Goal: Transaction & Acquisition: Purchase product/service

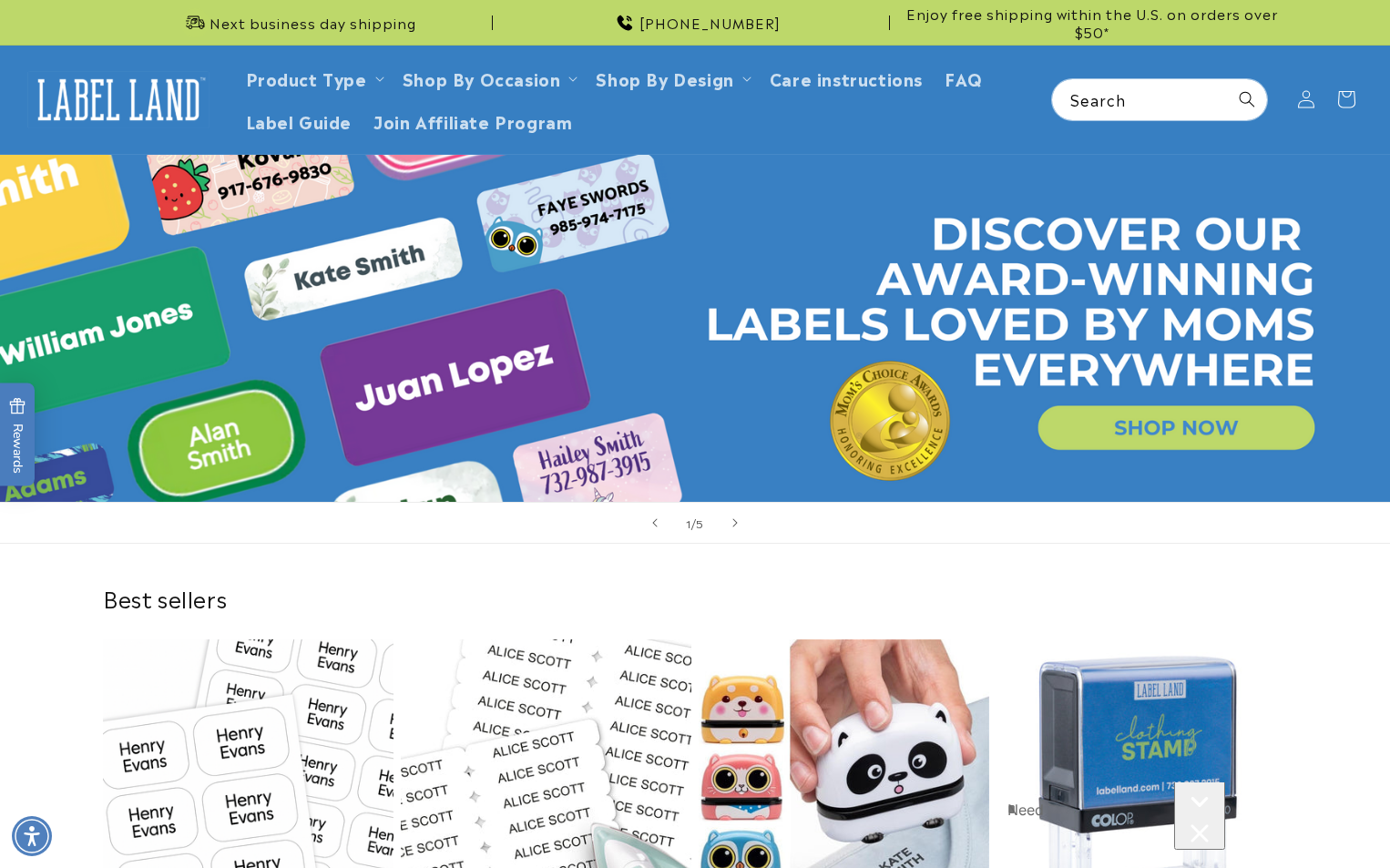
scroll to position [364, 0]
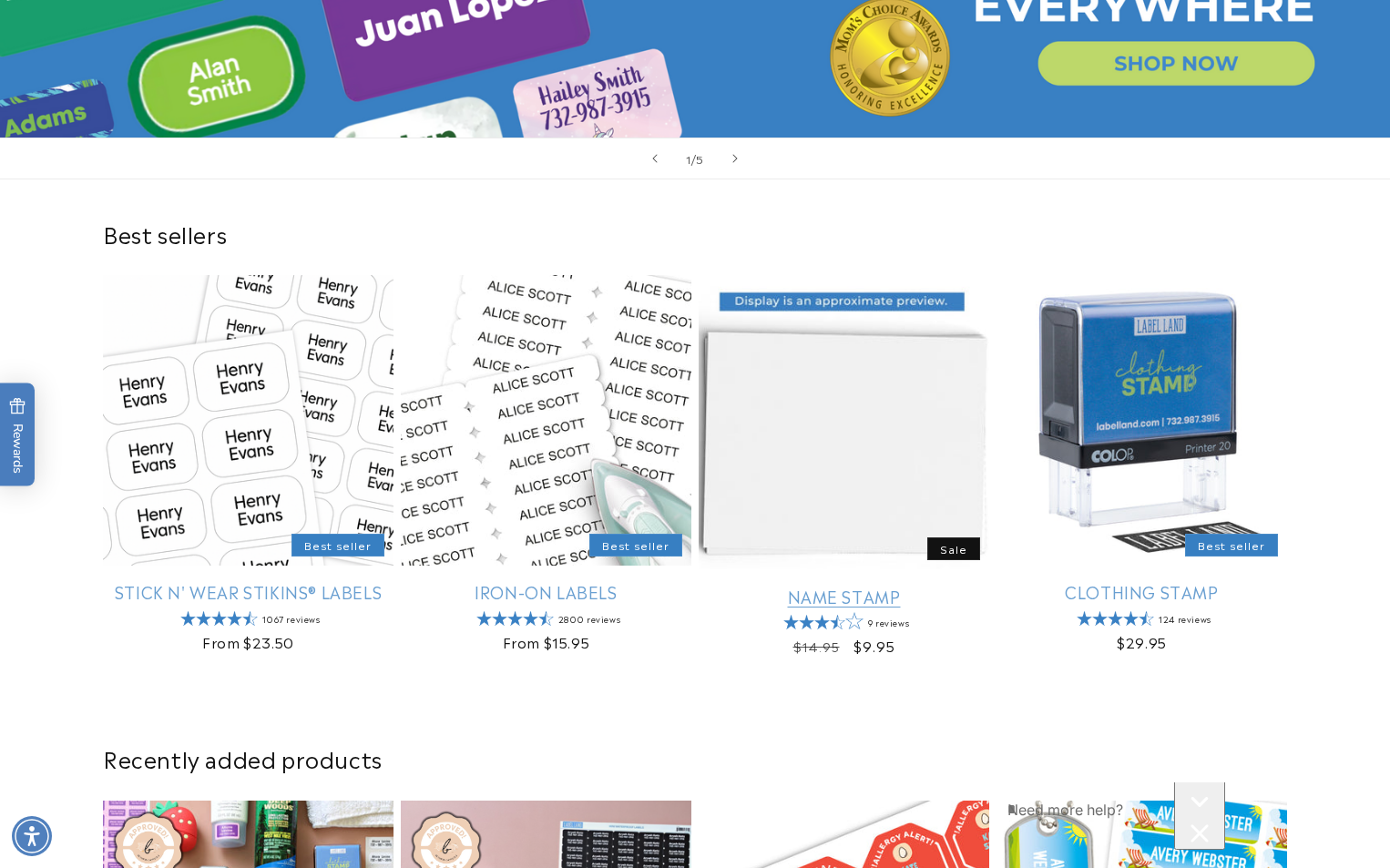
click at [100, 336] on link "Name Stamp" at bounding box center [844, 596] width 291 height 21
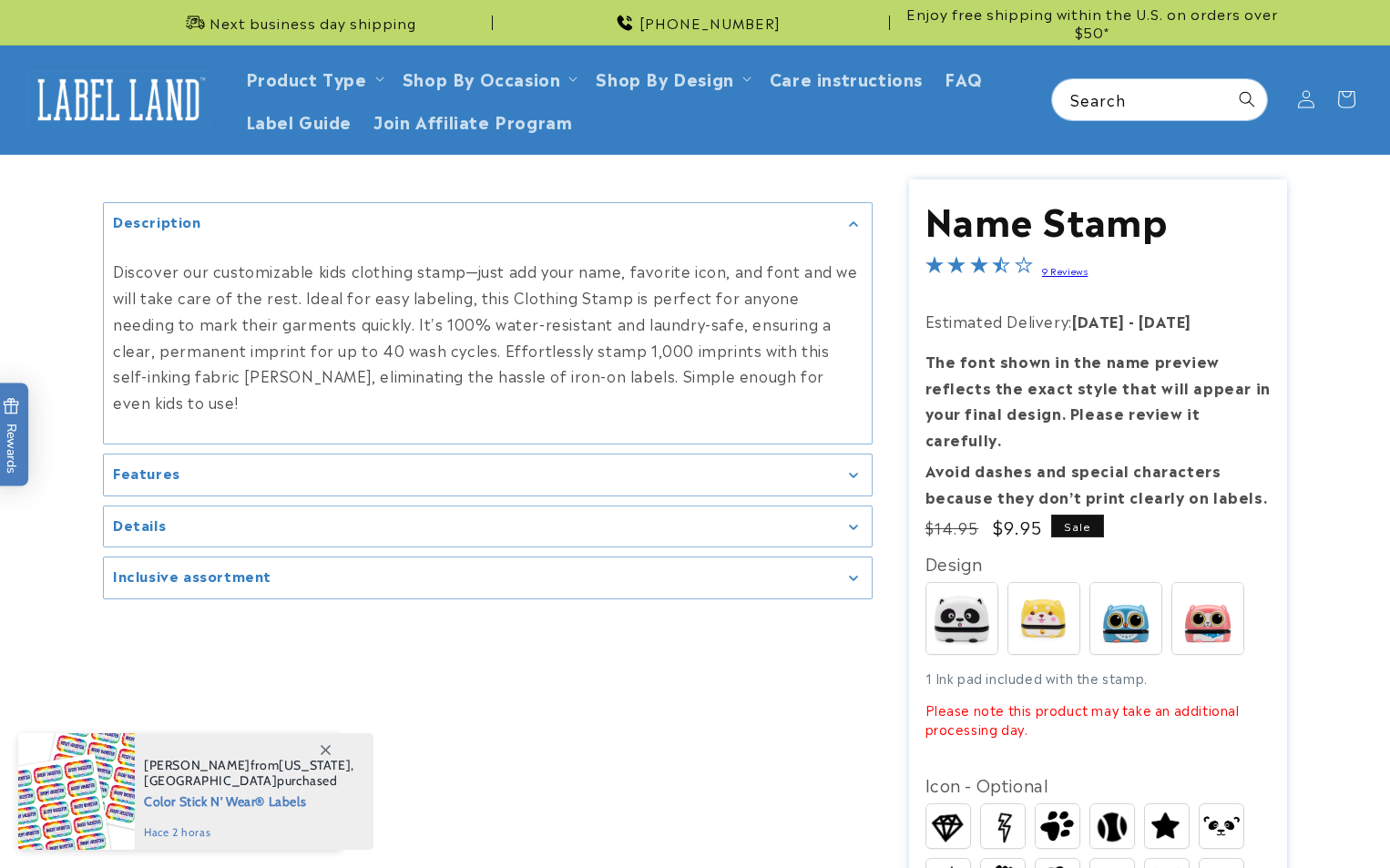
click at [1070, 669] on div "1 Ink pad included with the stamp. Please note this product may take an additio…" at bounding box center [1099, 704] width 347 height 70
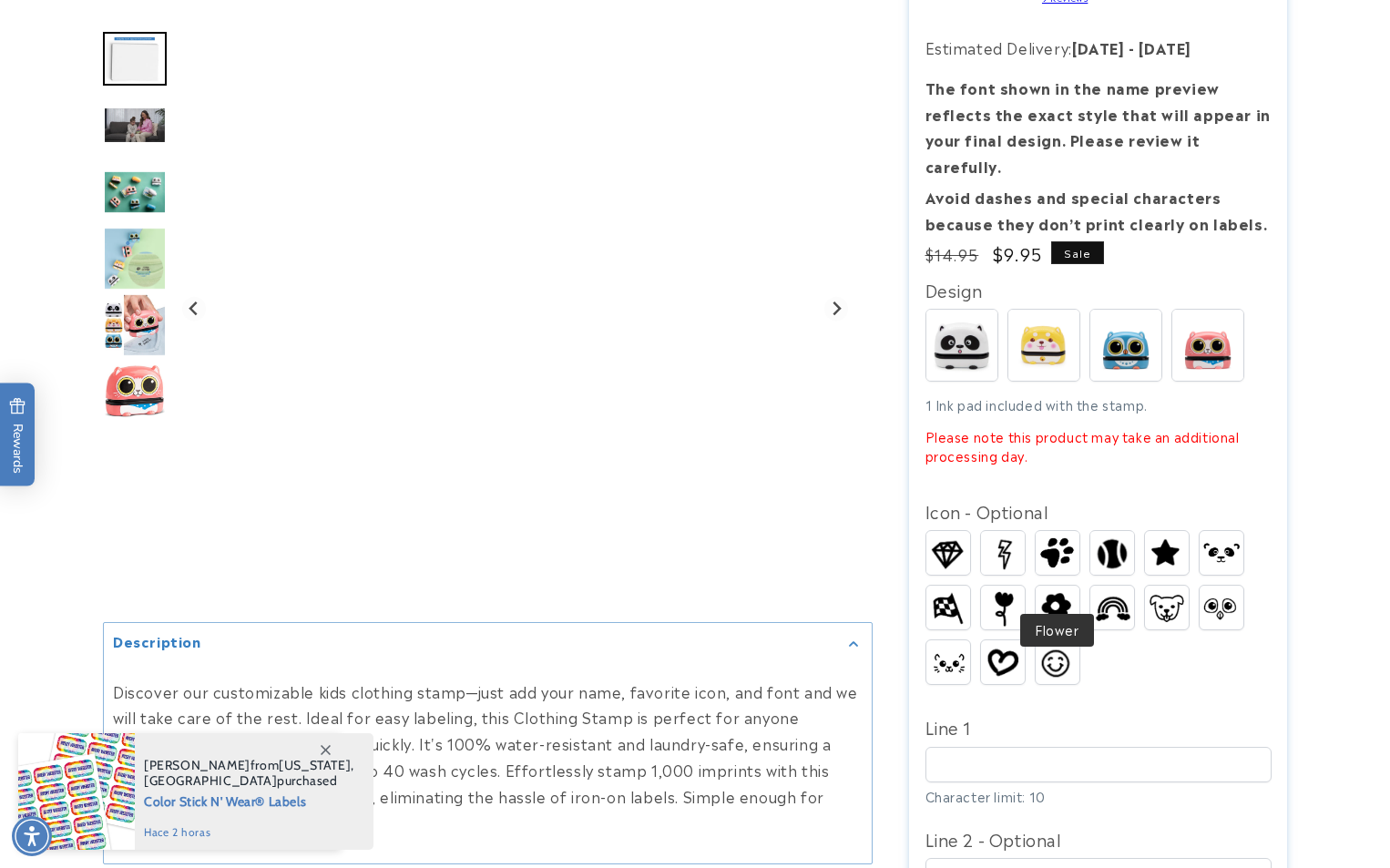
click at [1066, 590] on img at bounding box center [1057, 607] width 44 height 38
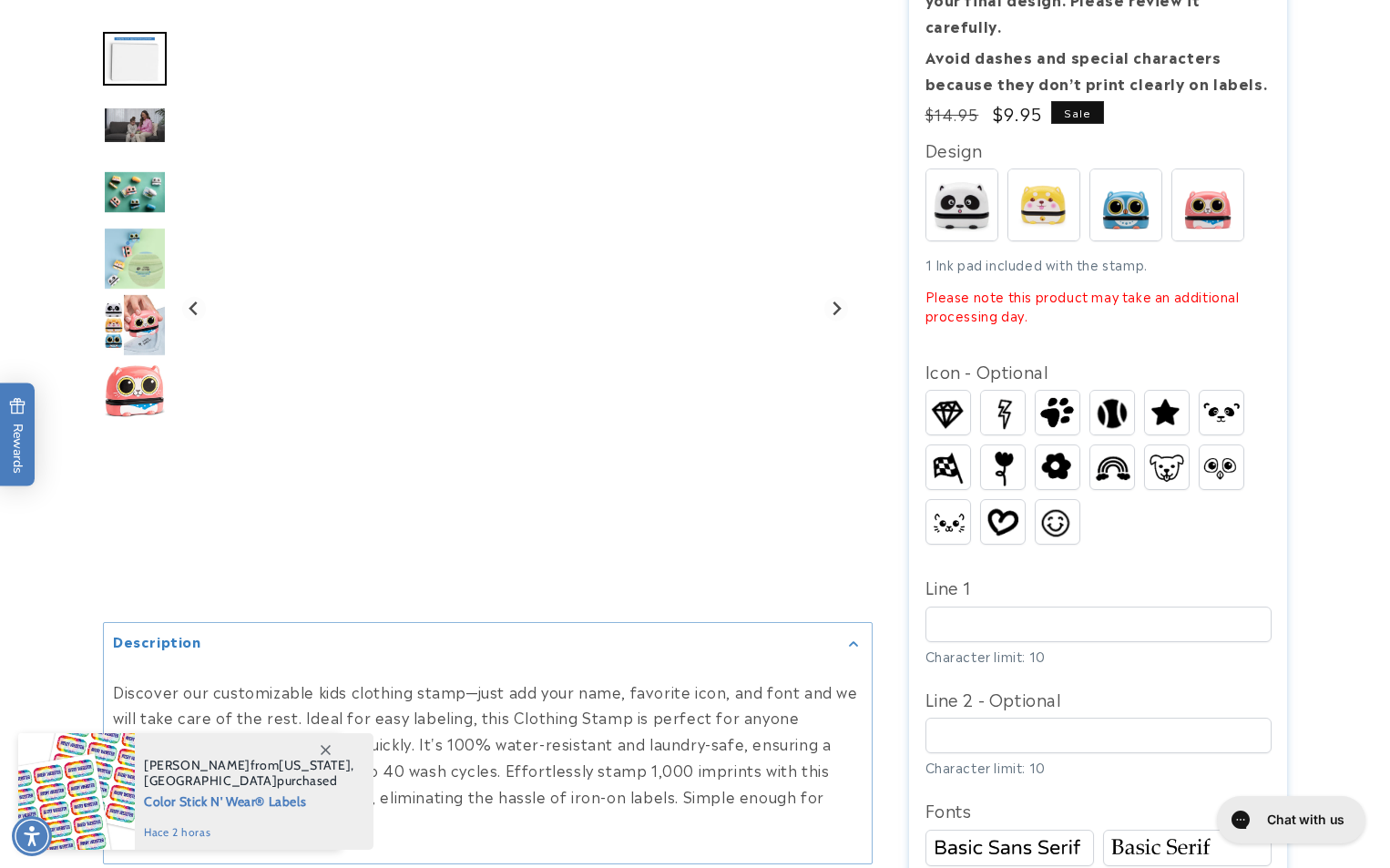
scroll to position [456, 0]
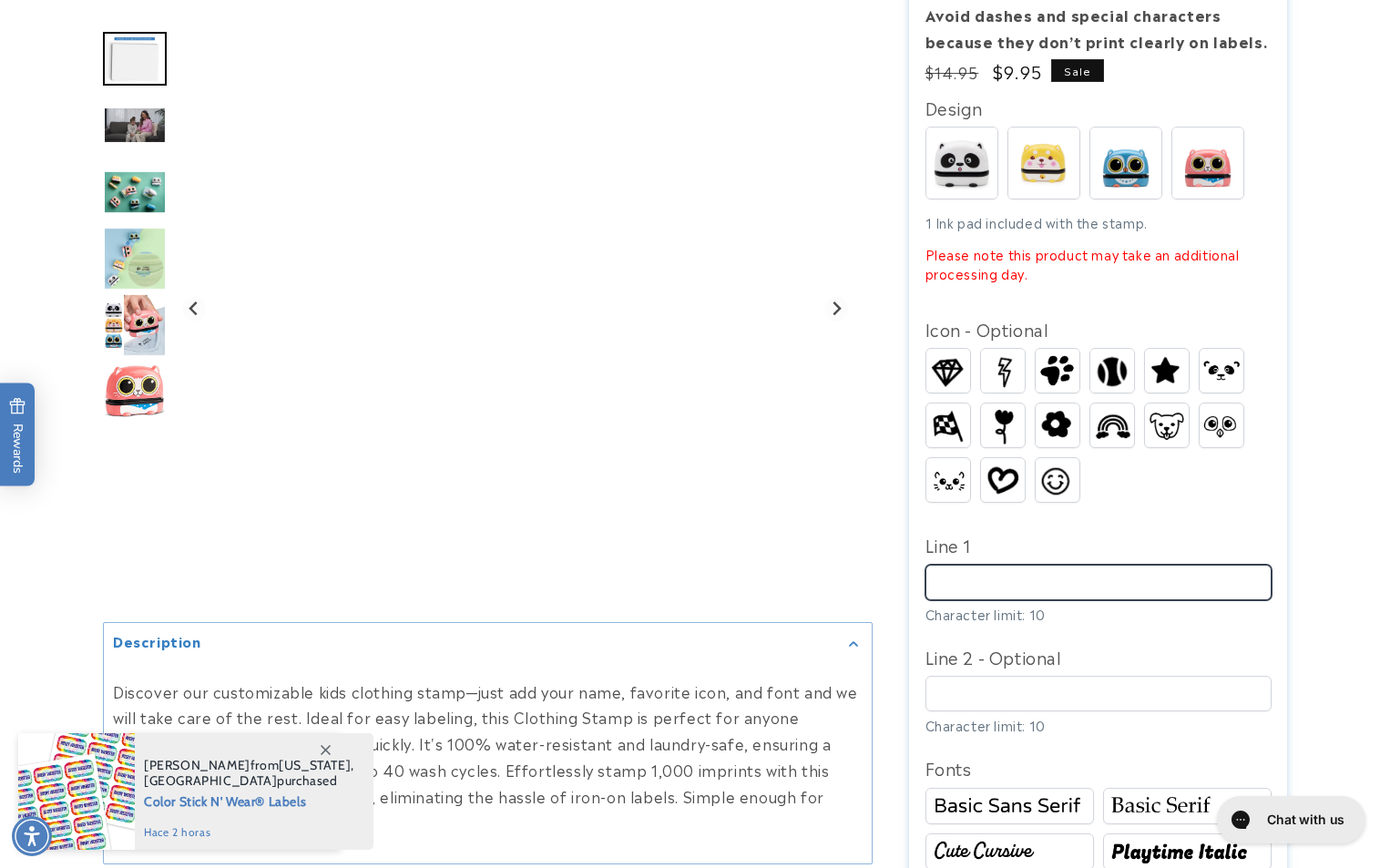
click at [1032, 565] on input "Line 1" at bounding box center [1099, 583] width 347 height 35
type input "****"
